Goal: Task Accomplishment & Management: Complete application form

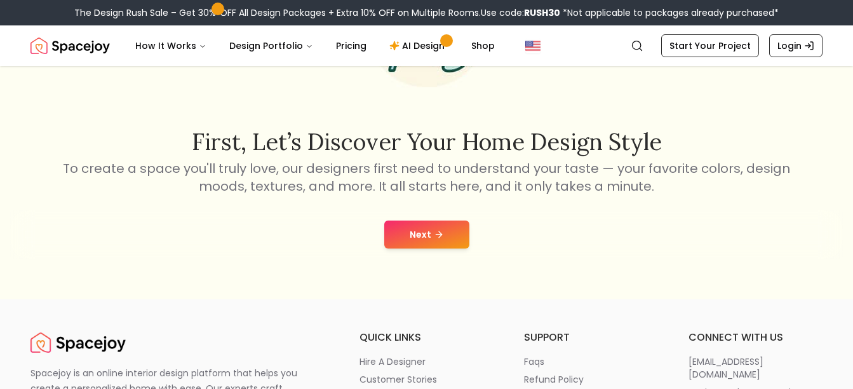
click at [435, 239] on icon at bounding box center [439, 234] width 10 height 10
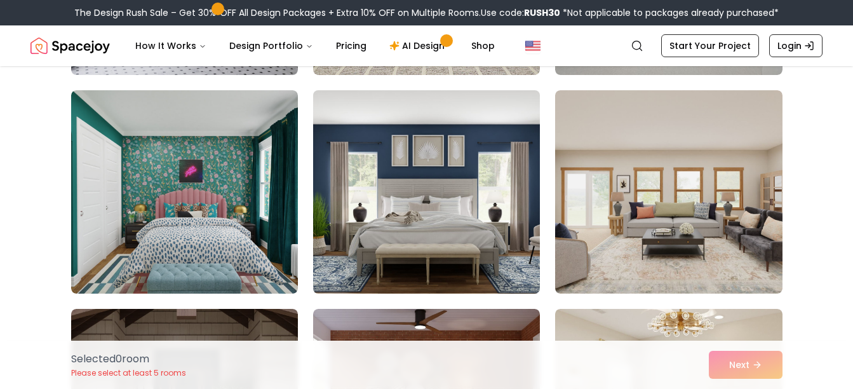
scroll to position [294, 0]
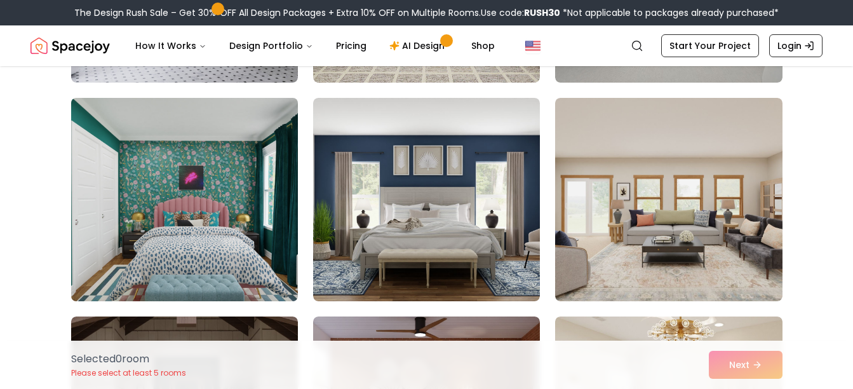
click at [209, 272] on img at bounding box center [184, 199] width 238 height 213
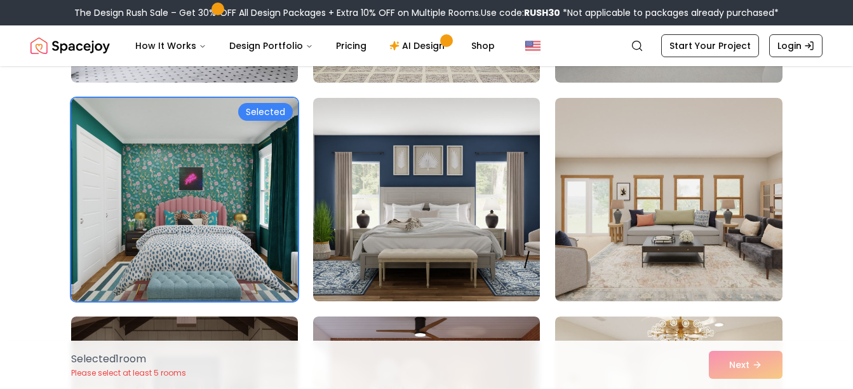
click at [752, 369] on div "Selected 1 room Please select at least 5 rooms Next" at bounding box center [427, 365] width 732 height 48
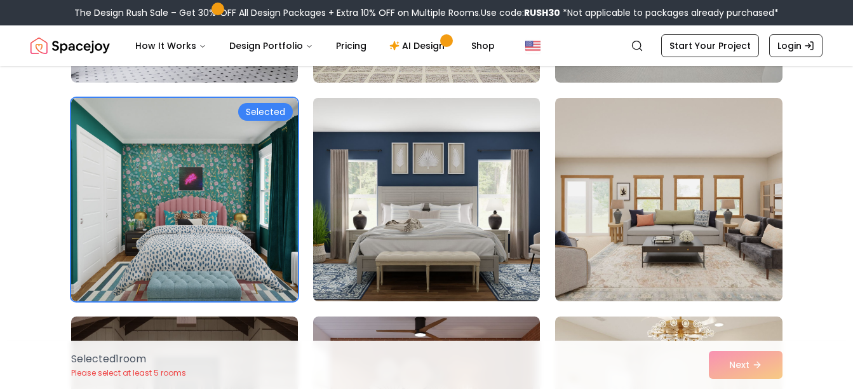
click at [525, 245] on img at bounding box center [427, 199] width 238 height 213
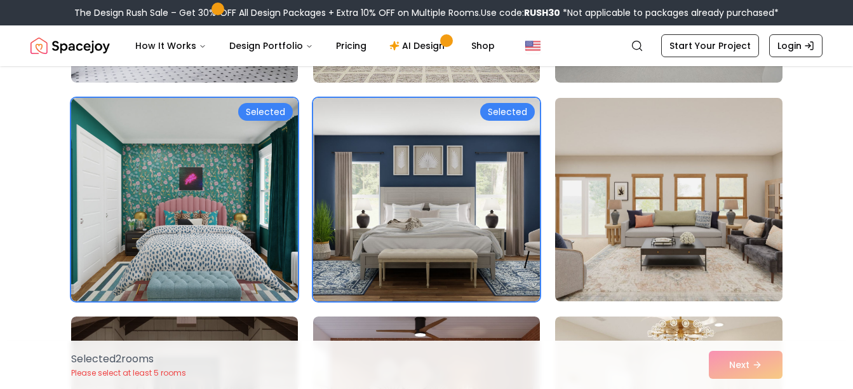
click at [623, 261] on img at bounding box center [669, 199] width 238 height 213
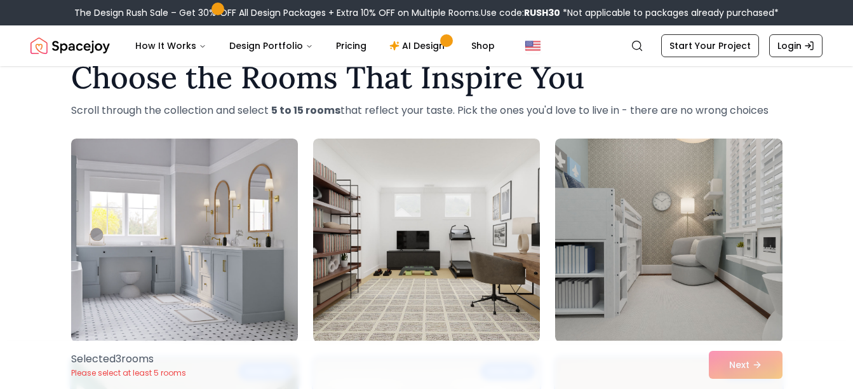
scroll to position [34, 0]
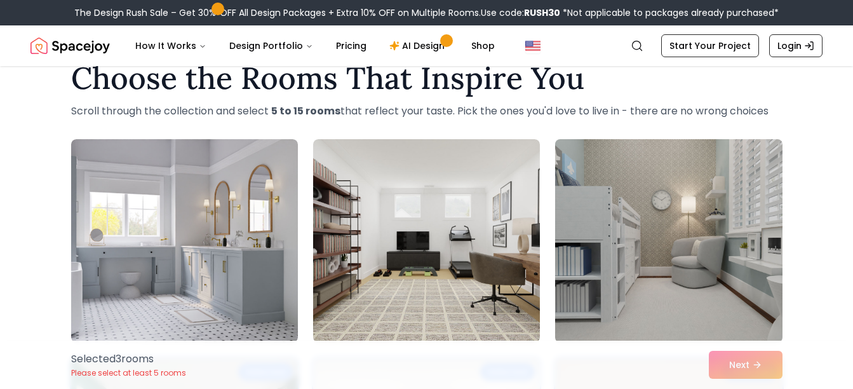
click at [602, 265] on img at bounding box center [669, 240] width 238 height 213
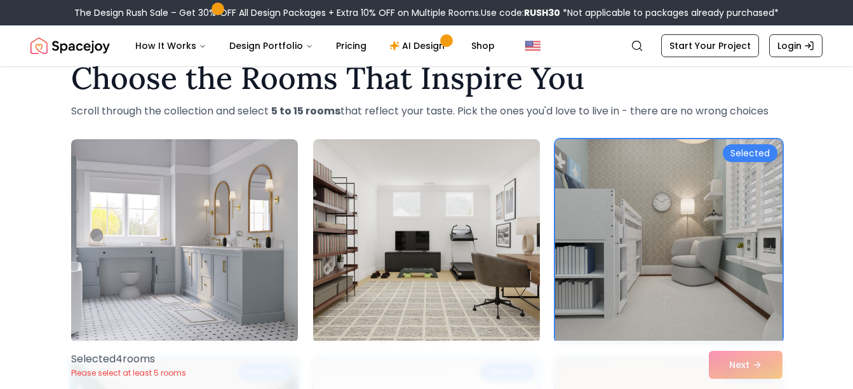
click at [488, 248] on img at bounding box center [427, 240] width 238 height 213
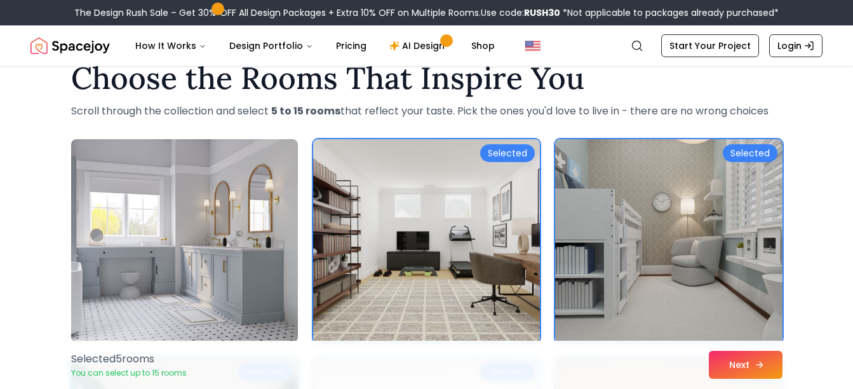
click at [750, 358] on button "Next" at bounding box center [746, 365] width 74 height 28
